Goal: Information Seeking & Learning: Learn about a topic

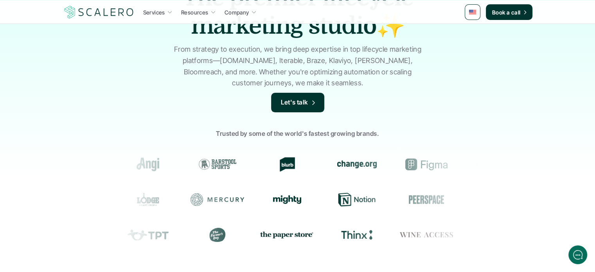
scroll to position [64, 0]
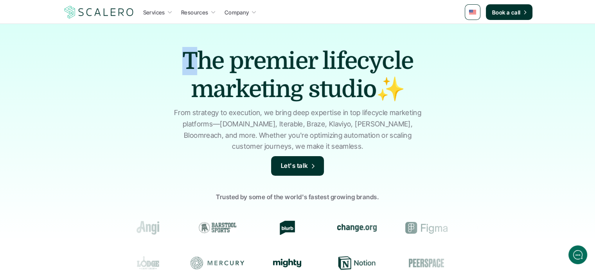
drag, startPoint x: 129, startPoint y: 52, endPoint x: 202, endPoint y: 36, distance: 75.0
click at [202, 36] on div "The premier lifecycle marketing studio✨ From strategy to execution, we bring de…" at bounding box center [297, 187] width 595 height 328
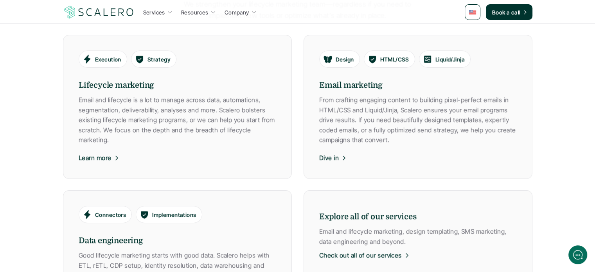
scroll to position [444, 0]
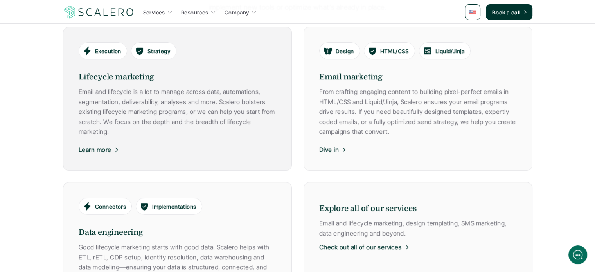
click at [111, 147] on p "Learn more" at bounding box center [95, 150] width 33 height 10
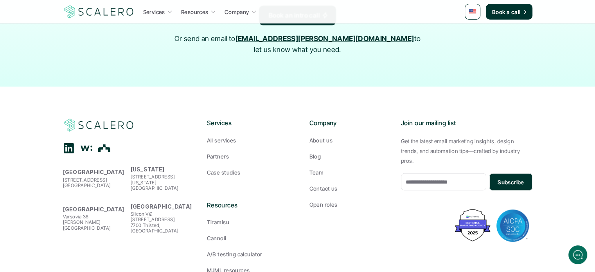
scroll to position [1816, 0]
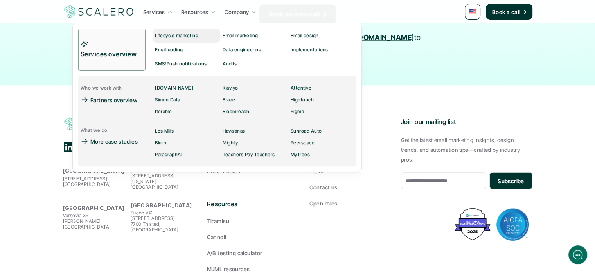
click at [194, 34] on p "Lifecycle marketing" at bounding box center [176, 35] width 43 height 5
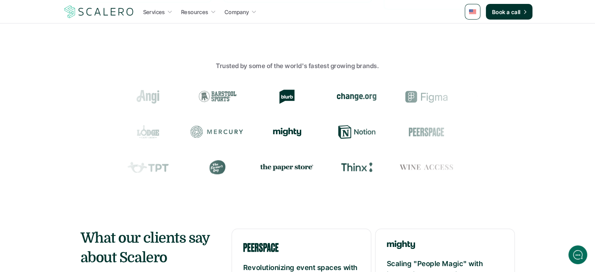
scroll to position [1075, 0]
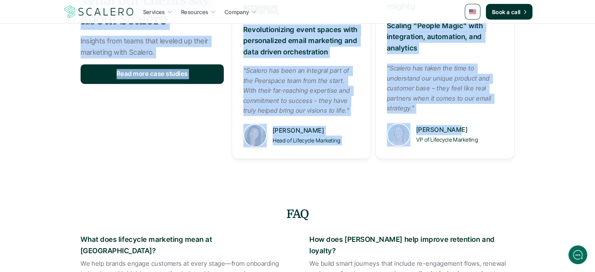
drag, startPoint x: 527, startPoint y: 159, endPoint x: 529, endPoint y: 125, distance: 33.7
